Goal: Answer question/provide support: Share knowledge or assist other users

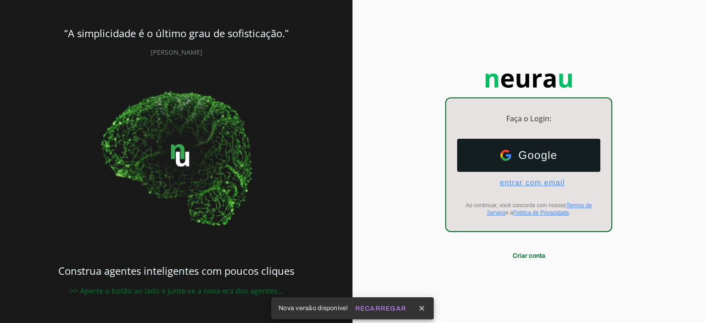
click at [504, 185] on span "entrar com email" at bounding box center [528, 183] width 73 height 8
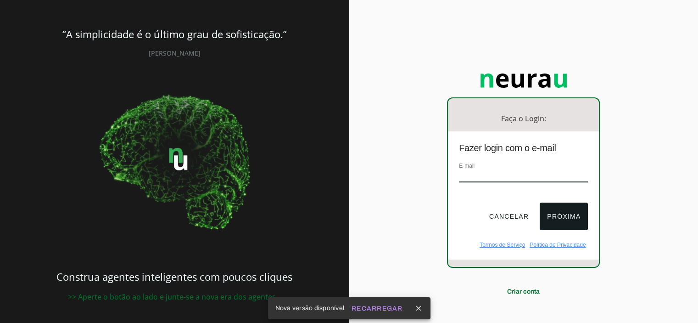
type input "[EMAIL_ADDRESS][DOMAIN_NAME]"
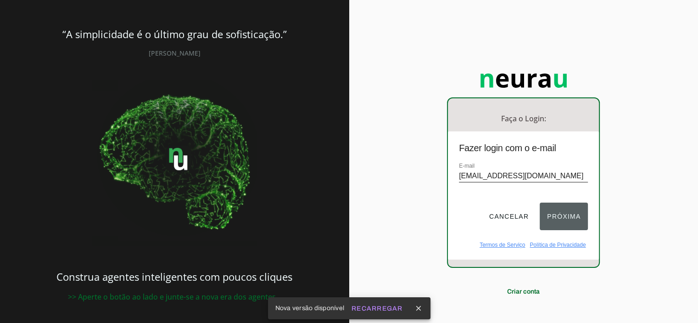
click at [568, 214] on button "Próxima" at bounding box center [564, 216] width 48 height 28
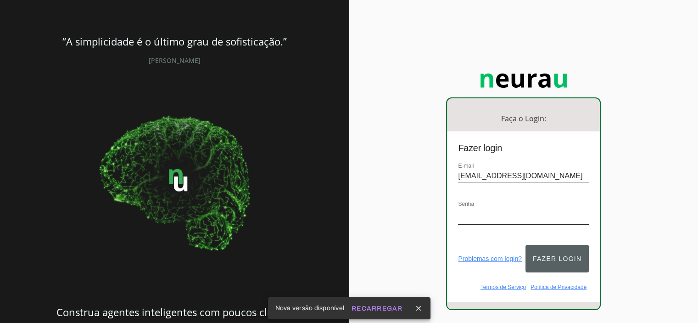
click at [558, 252] on button "Fazer login" at bounding box center [557, 259] width 63 height 28
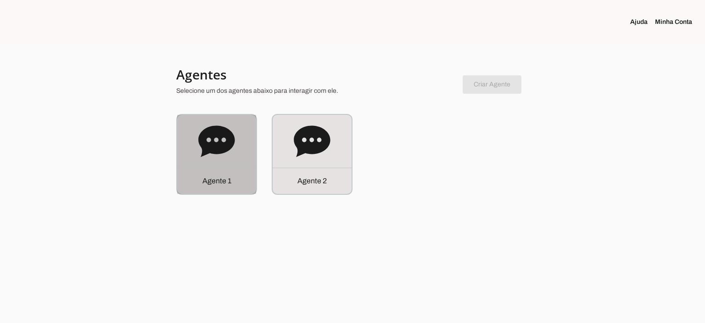
click at [229, 154] on icon at bounding box center [216, 141] width 37 height 37
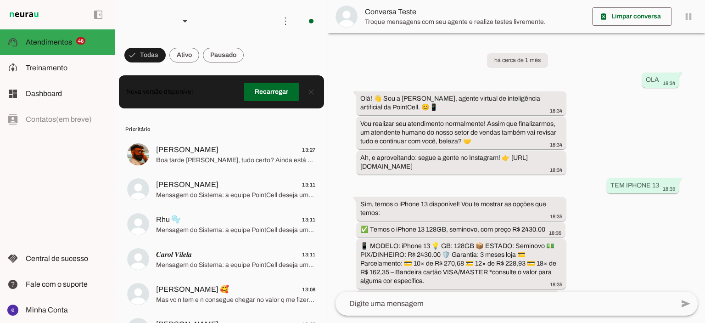
scroll to position [220, 0]
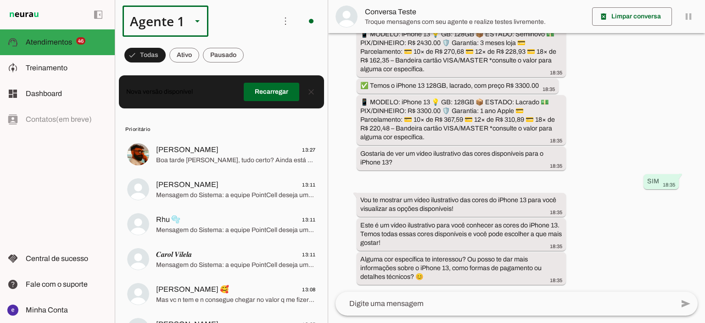
click at [175, 24] on div "Agente 1" at bounding box center [154, 21] width 62 height 31
click at [252, 80] on slot at bounding box center [287, 84] width 71 height 11
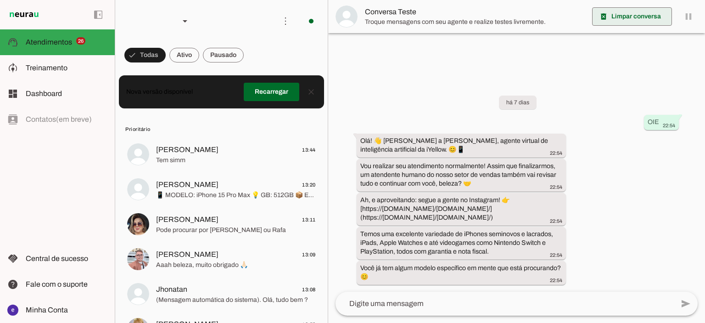
click at [623, 16] on span at bounding box center [632, 17] width 80 height 22
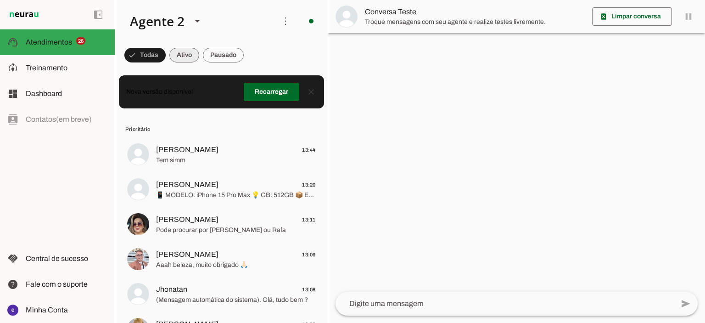
click at [189, 55] on span at bounding box center [184, 55] width 30 height 22
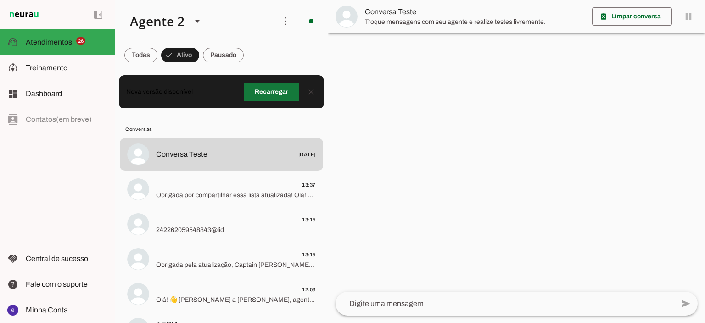
click at [273, 96] on span at bounding box center [272, 92] width 56 height 22
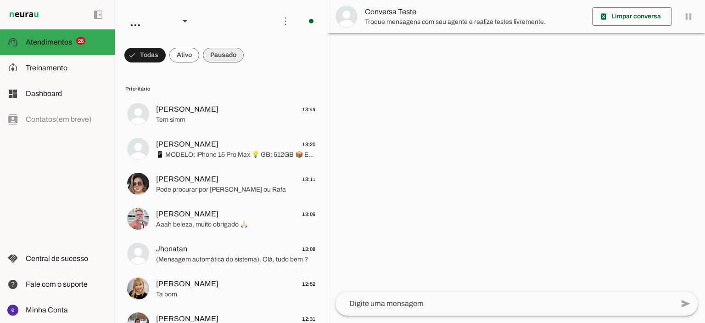
click at [233, 47] on span at bounding box center [223, 55] width 41 height 22
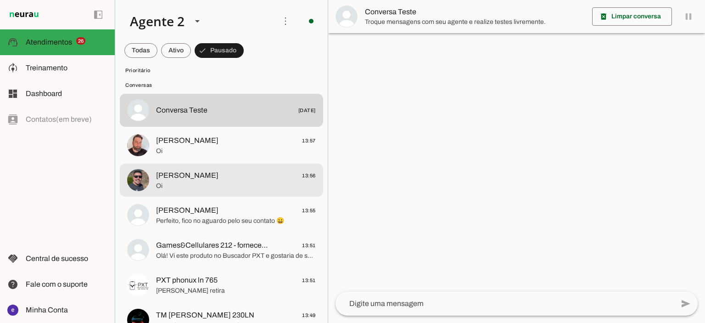
scroll to position [1136, 0]
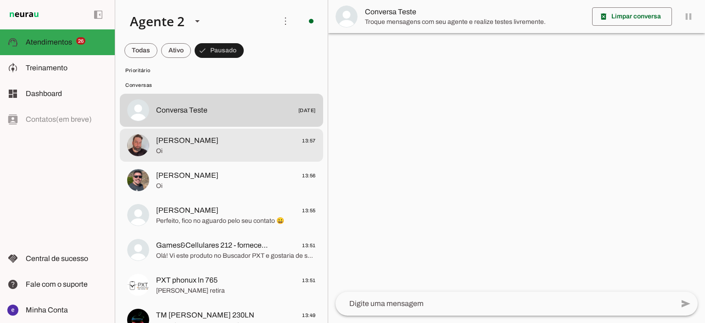
click at [267, 146] on span "Oi" at bounding box center [236, 150] width 160 height 9
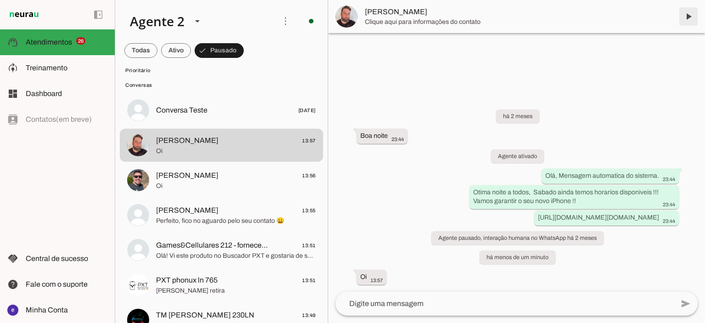
click at [683, 20] on span at bounding box center [688, 17] width 22 height 22
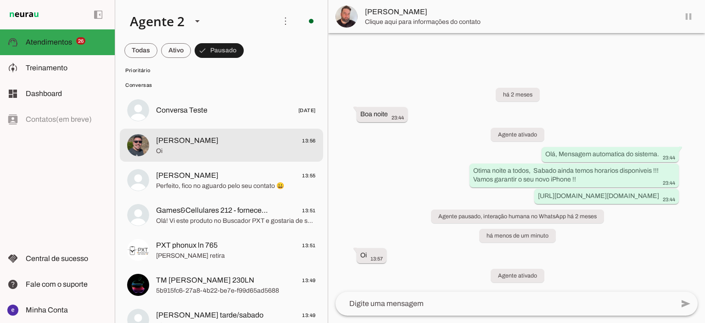
click at [291, 139] on span "Paulo Chefe 13:56" at bounding box center [236, 140] width 160 height 11
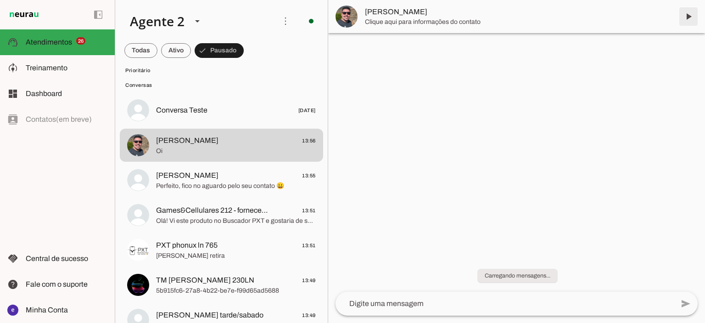
click at [682, 8] on span at bounding box center [688, 17] width 22 height 22
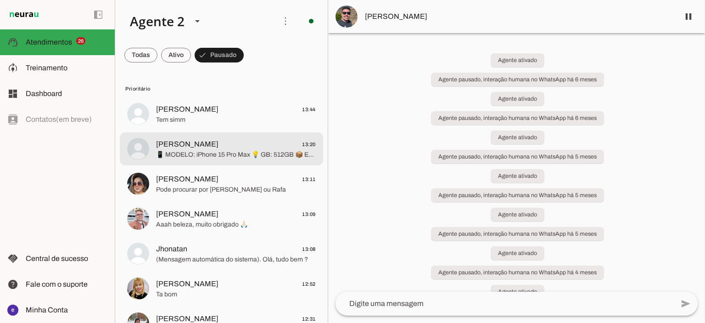
click at [189, 154] on span "📱 MODELO: iPhone 15 Pro Max 💡 GB: 512GB 📦 ESTADO: Seminovo 💵 PIX/DINHEIRO: R$ 5…" at bounding box center [236, 154] width 160 height 9
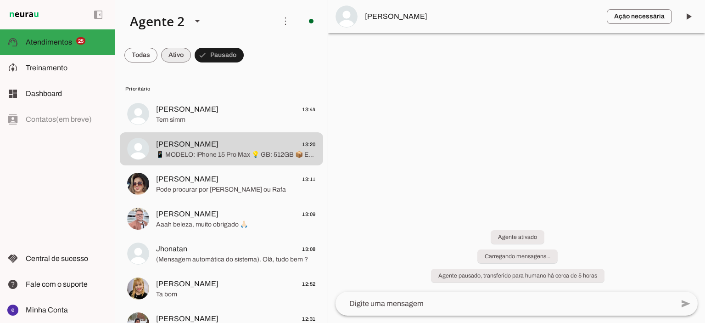
click at [182, 53] on span at bounding box center [176, 55] width 30 height 22
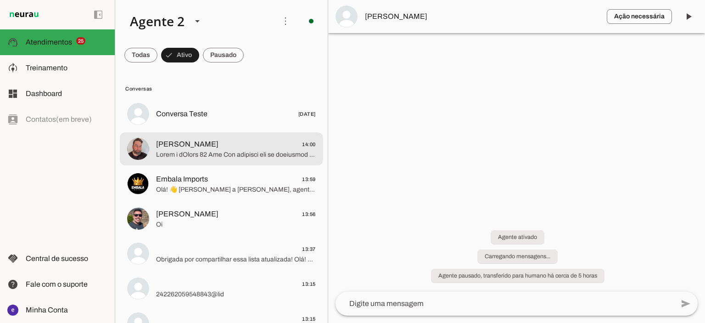
click at [214, 151] on span at bounding box center [236, 154] width 160 height 9
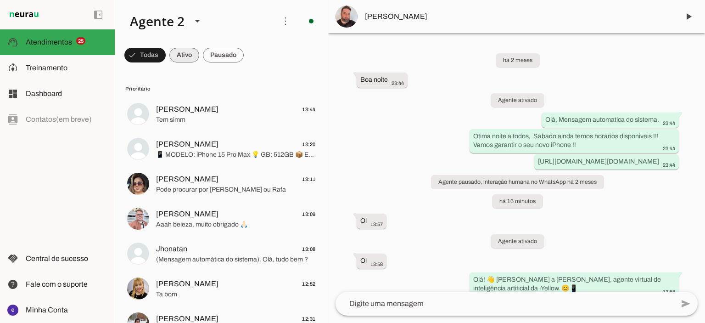
click at [185, 53] on span at bounding box center [184, 55] width 30 height 22
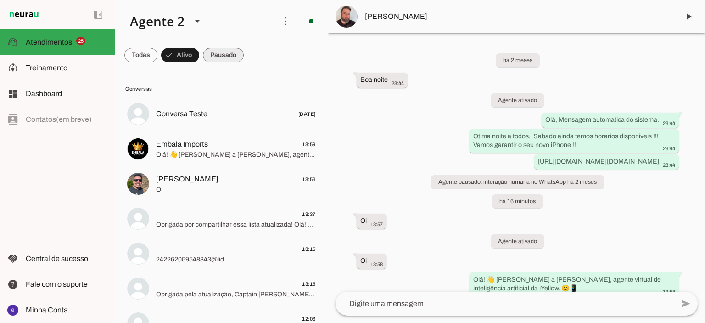
click at [220, 51] on span at bounding box center [223, 55] width 41 height 22
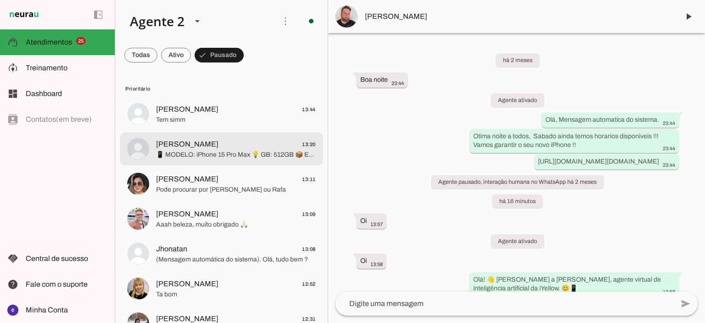
click at [226, 155] on span "📱 MODELO: iPhone 15 Pro Max 💡 GB: 512GB 📦 ESTADO: Seminovo 💵 PIX/DINHEIRO: R$ 5…" at bounding box center [236, 154] width 160 height 9
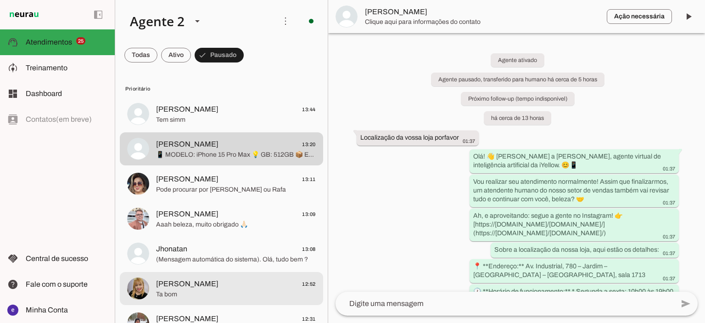
click at [212, 290] on span "Ta bom" at bounding box center [236, 294] width 160 height 9
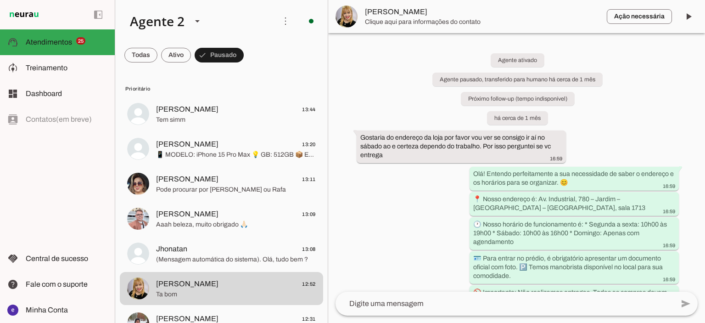
click at [353, 20] on img at bounding box center [347, 17] width 22 height 22
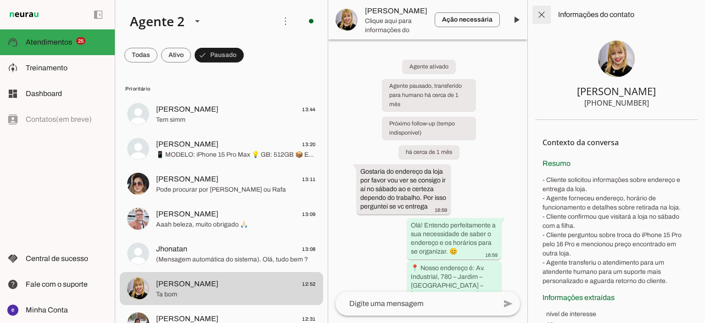
click at [538, 17] on span at bounding box center [542, 15] width 22 height 22
